Goal: Task Accomplishment & Management: Complete application form

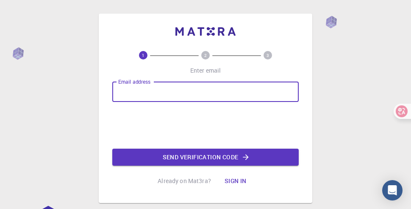
click at [151, 85] on div "Email address Email address" at bounding box center [205, 91] width 187 height 20
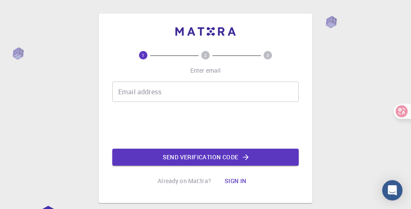
click at [147, 94] on input "Email address" at bounding box center [205, 91] width 187 height 20
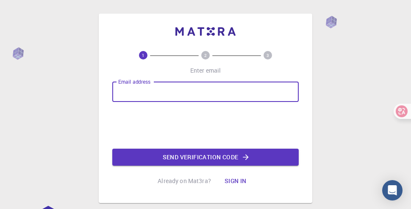
type input "[EMAIL_ADDRESS][DOMAIN_NAME]"
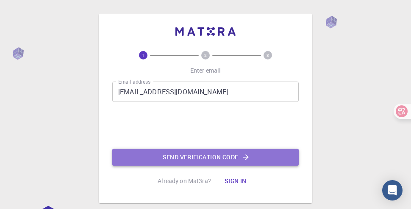
click at [206, 156] on button "Send verification code" at bounding box center [205, 156] width 187 height 17
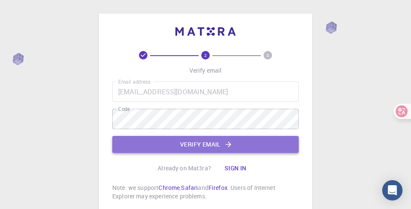
click at [199, 148] on button "Verify email" at bounding box center [205, 144] width 187 height 17
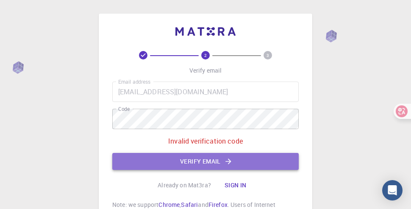
click at [178, 161] on button "Verify email" at bounding box center [205, 161] width 187 height 17
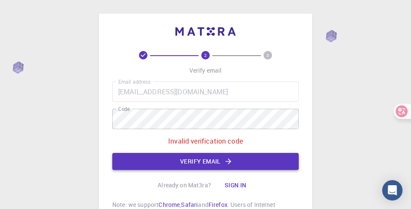
click at [179, 161] on button "Verify email" at bounding box center [205, 161] width 187 height 17
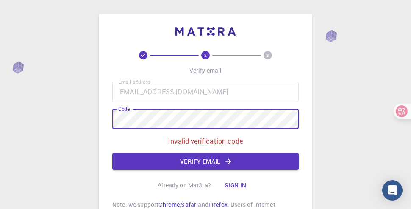
click at [95, 122] on div "2 3 Verify email Email address [EMAIL_ADDRESS][DOMAIN_NAME] Email address Code …" at bounding box center [205, 143] width 411 height 287
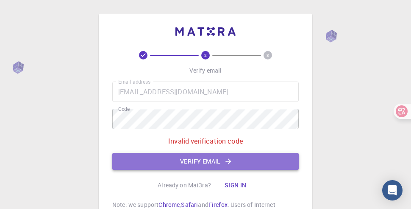
click at [207, 162] on button "Verify email" at bounding box center [205, 161] width 187 height 17
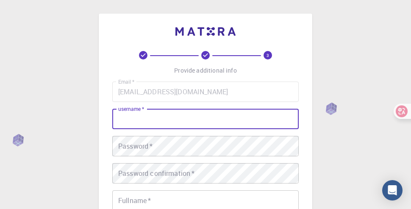
click at [167, 120] on input "username   *" at bounding box center [205, 119] width 187 height 20
type input "panjiezhen"
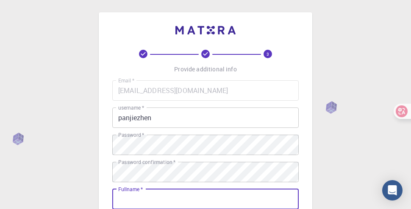
scroll to position [157, 0]
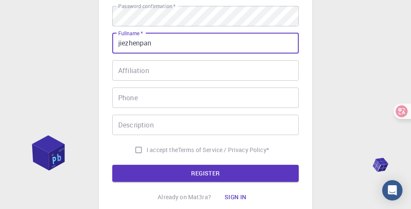
type input "jiezhenpan"
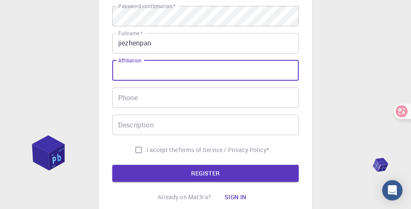
click at [144, 71] on input "Affiliation" at bounding box center [205, 70] width 187 height 20
type input "[GEOGRAPHIC_DATA]"
click at [137, 93] on input "Phone" at bounding box center [205, 97] width 187 height 20
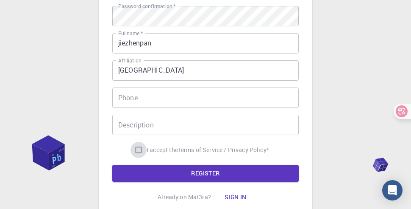
click at [136, 150] on input "I accept the Terms of Service / Privacy Policy *" at bounding box center [139, 150] width 16 height 16
checkbox input "true"
click at [162, 170] on button "REGISTER" at bounding box center [205, 173] width 187 height 17
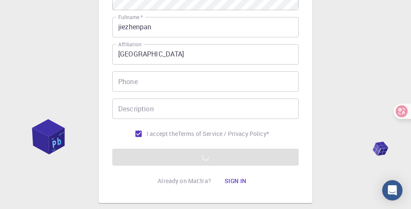
scroll to position [223, 0]
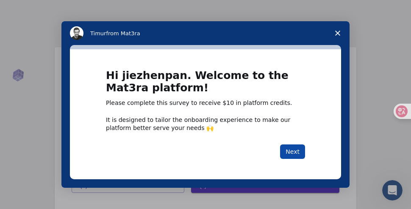
click at [293, 152] on button "Next" at bounding box center [292, 151] width 25 height 14
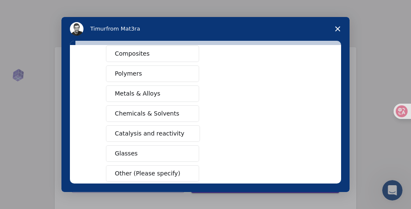
scroll to position [153, 0]
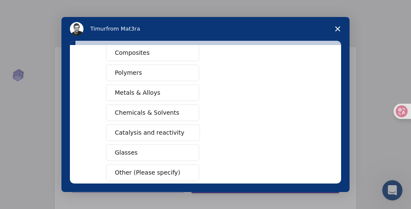
click at [145, 130] on span "Catalysis and reactivity" at bounding box center [150, 132] width 70 height 9
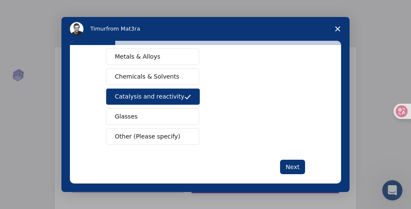
scroll to position [198, 0]
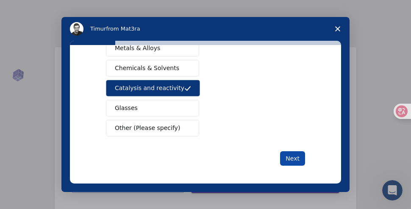
click at [292, 153] on button "Next" at bounding box center [292, 158] width 25 height 14
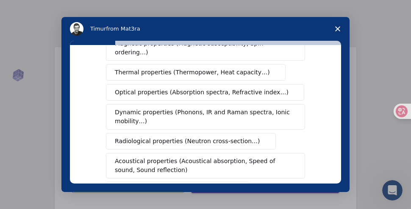
scroll to position [100, 0]
click at [223, 120] on span "Dynamic properties (Phonons, IR and Raman spectra, Ionic mobility…)" at bounding box center [203, 116] width 176 height 18
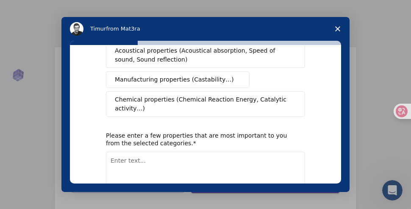
scroll to position [210, 0]
click at [231, 103] on span "Chemical properties (Chemical Reaction Energy, Catalytic activity…)" at bounding box center [203, 104] width 176 height 18
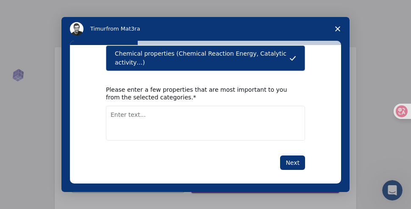
scroll to position [260, 0]
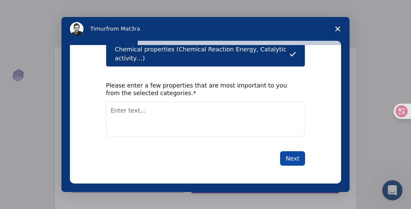
click at [291, 156] on button "Next" at bounding box center [292, 158] width 25 height 14
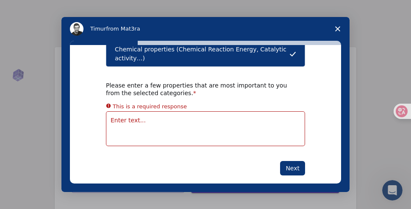
click at [221, 124] on textarea "Enter text..." at bounding box center [205, 128] width 199 height 35
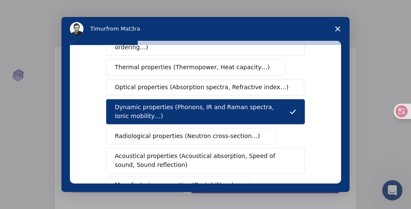
scroll to position [0, 0]
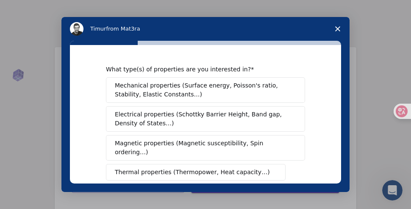
click at [221, 120] on span "Electrical properties (Schottky Barrier Height, Band gap, Density of States…)" at bounding box center [203, 119] width 176 height 18
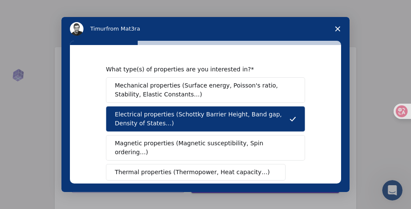
scroll to position [260, 0]
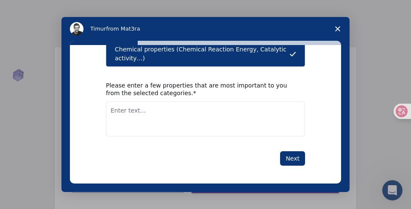
click at [179, 111] on textarea "Enter text..." at bounding box center [205, 118] width 199 height 35
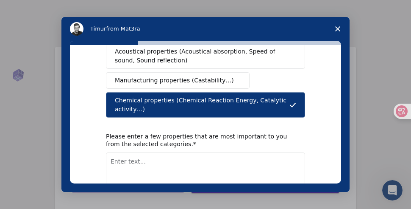
scroll to position [209, 0]
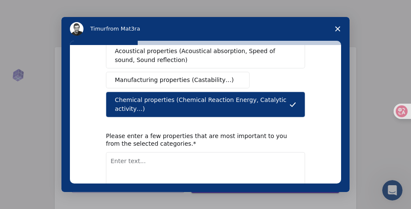
drag, startPoint x: 171, startPoint y: 97, endPoint x: 112, endPoint y: 92, distance: 59.9
click at [116, 95] on span "Chemical properties (Chemical Reaction Energy, Catalytic activity…)" at bounding box center [202, 104] width 175 height 18
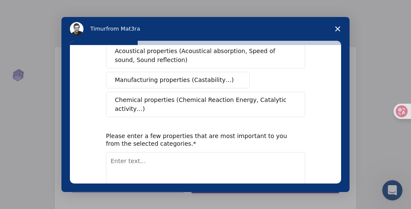
click at [112, 92] on button "Chemical properties (Chemical Reaction Energy, Catalytic activity…)" at bounding box center [205, 104] width 199 height 25
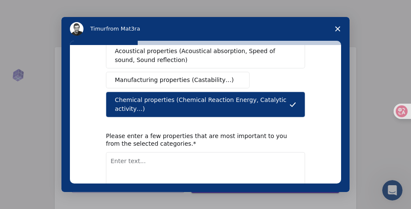
drag, startPoint x: 110, startPoint y: 96, endPoint x: 135, endPoint y: 97, distance: 25.0
click at [135, 97] on button "Chemical properties (Chemical Reaction Energy, Catalytic activity…)" at bounding box center [205, 104] width 199 height 25
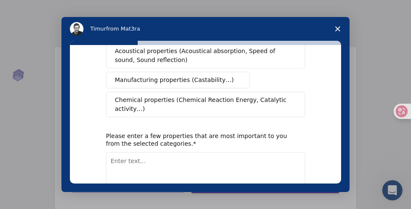
click at [135, 97] on span "Chemical properties (Chemical Reaction Energy, Catalytic activity…)" at bounding box center [203, 104] width 176 height 18
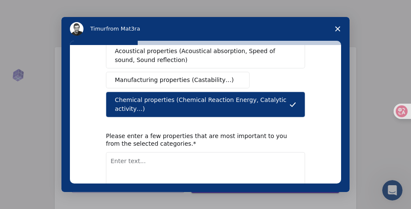
click at [125, 157] on textarea "Enter text..." at bounding box center [205, 169] width 199 height 35
type textarea "C"
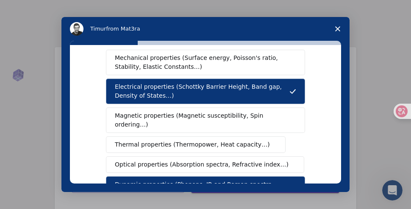
scroll to position [0, 0]
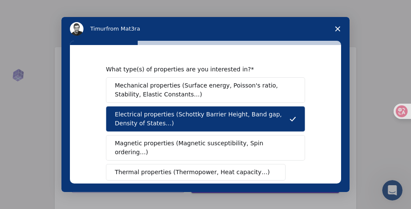
click at [158, 92] on span "Mechanical properties (Surface energy, Poisson's ratio, Stability, Elastic Cons…" at bounding box center [203, 90] width 177 height 18
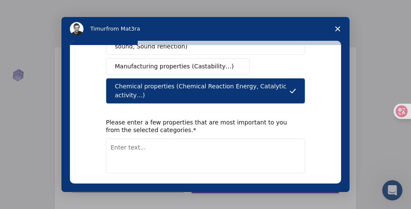
scroll to position [228, 0]
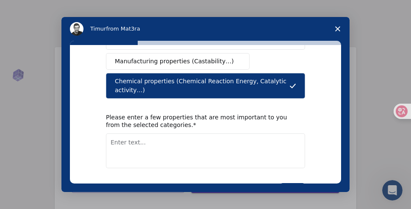
click at [134, 140] on textarea "Enter text..." at bounding box center [205, 150] width 199 height 35
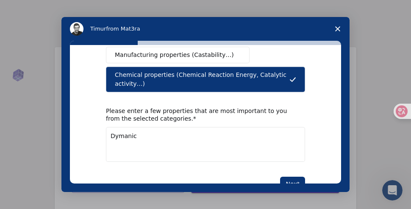
scroll to position [234, 0]
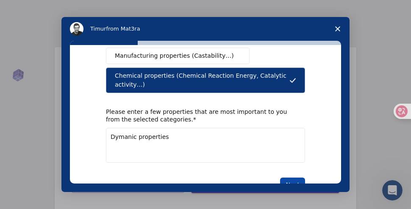
type textarea "Dymanic properties"
click at [292, 177] on button "Next" at bounding box center [292, 184] width 25 height 14
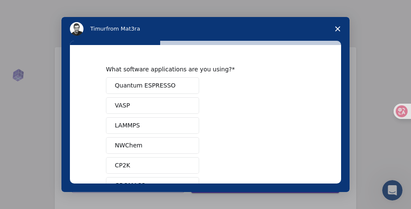
scroll to position [137, 0]
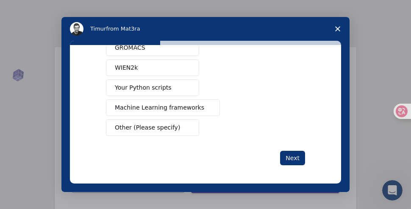
click at [179, 105] on span "Machine Learning frameworks" at bounding box center [159, 107] width 89 height 9
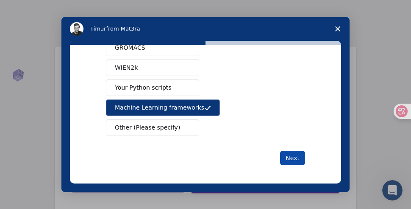
click at [287, 152] on button "Next" at bounding box center [292, 158] width 25 height 14
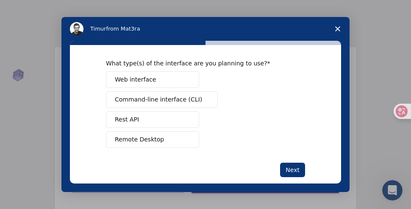
scroll to position [0, 0]
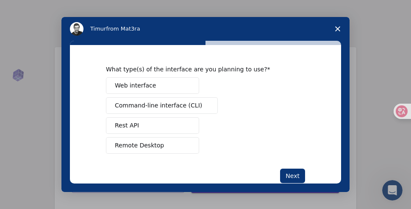
click at [171, 85] on button "Web interface" at bounding box center [152, 85] width 93 height 17
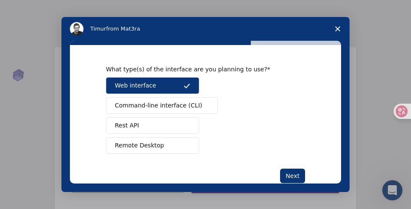
click at [151, 145] on span "Remote Desktop" at bounding box center [139, 145] width 49 height 9
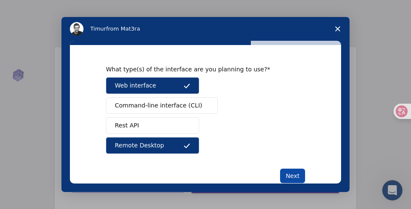
click at [288, 173] on button "Next" at bounding box center [292, 175] width 25 height 14
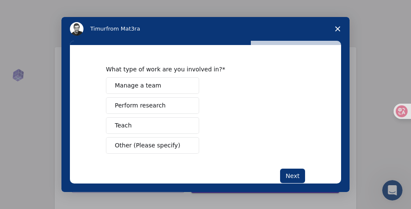
click at [165, 106] on button "Perform research" at bounding box center [152, 105] width 93 height 17
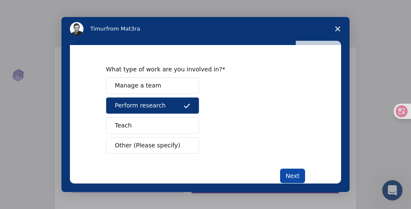
click at [287, 175] on button "Next" at bounding box center [292, 175] width 25 height 14
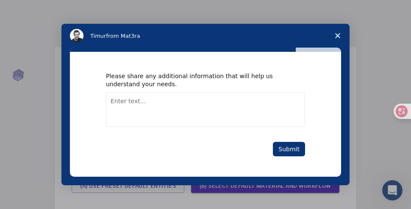
click at [145, 104] on textarea "Enter text..." at bounding box center [205, 109] width 199 height 35
type textarea "none"
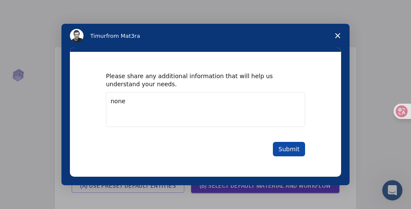
click at [292, 149] on button "Submit" at bounding box center [289, 149] width 32 height 14
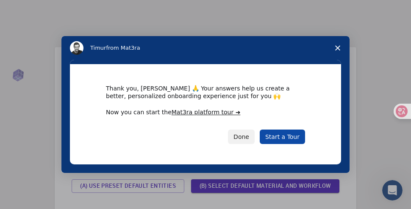
click at [285, 135] on link "Start a Tour" at bounding box center [282, 136] width 45 height 14
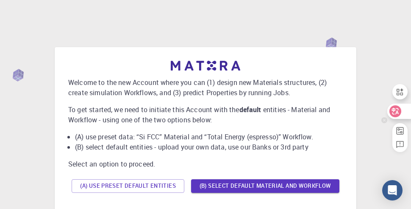
click at [391, 109] on icon at bounding box center [396, 111] width 12 height 12
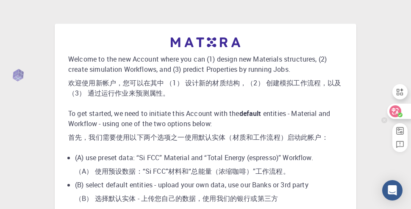
click at [396, 112] on icon at bounding box center [396, 111] width 12 height 12
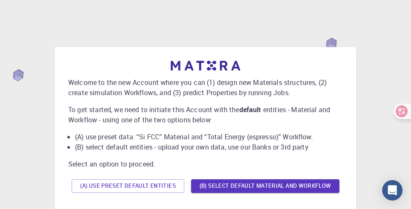
scroll to position [93, 0]
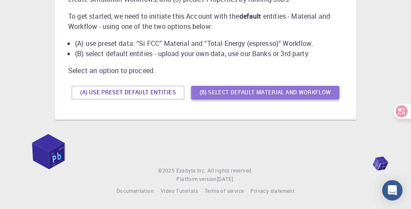
click at [277, 94] on button "(B) Select default material and workflow" at bounding box center [265, 93] width 148 height 14
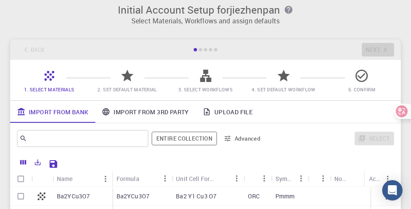
scroll to position [0, 0]
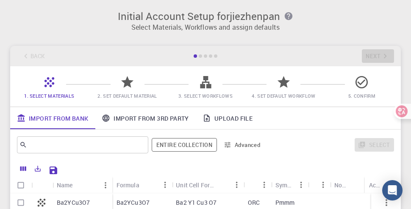
click at [148, 119] on link "Import From 3rd Party" at bounding box center [145, 118] width 100 height 22
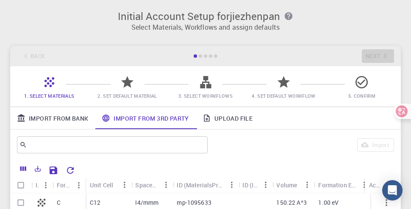
click at [198, 56] on div at bounding box center [205, 55] width 25 height 3
click at [201, 57] on div at bounding box center [200, 55] width 3 height 3
